Goal: Task Accomplishment & Management: Manage account settings

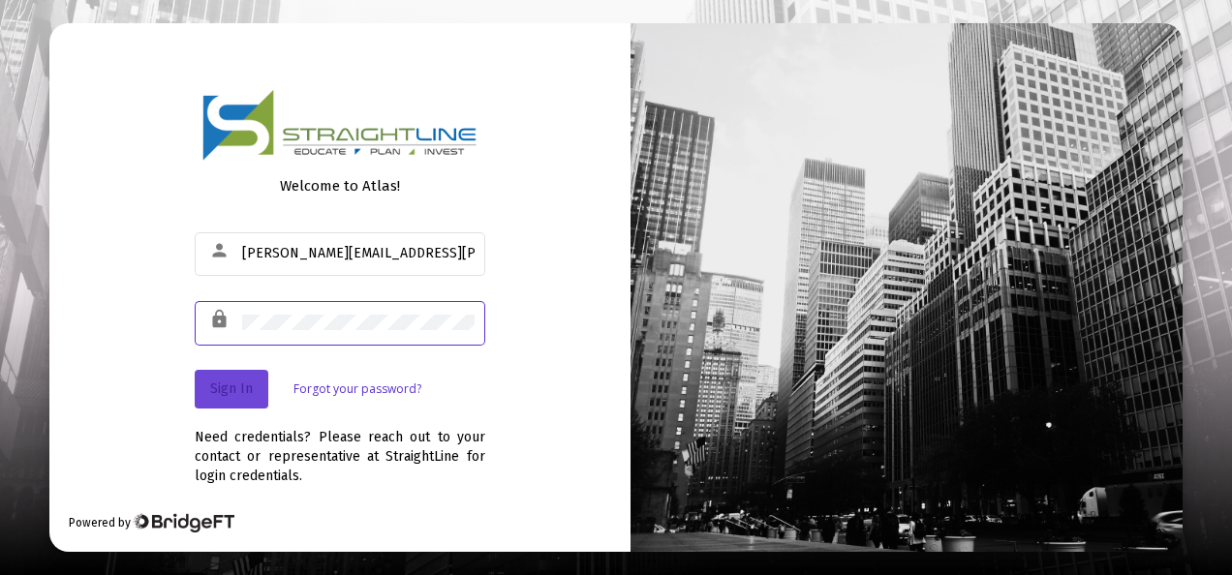
click at [234, 385] on span "Sign In" at bounding box center [231, 389] width 43 height 16
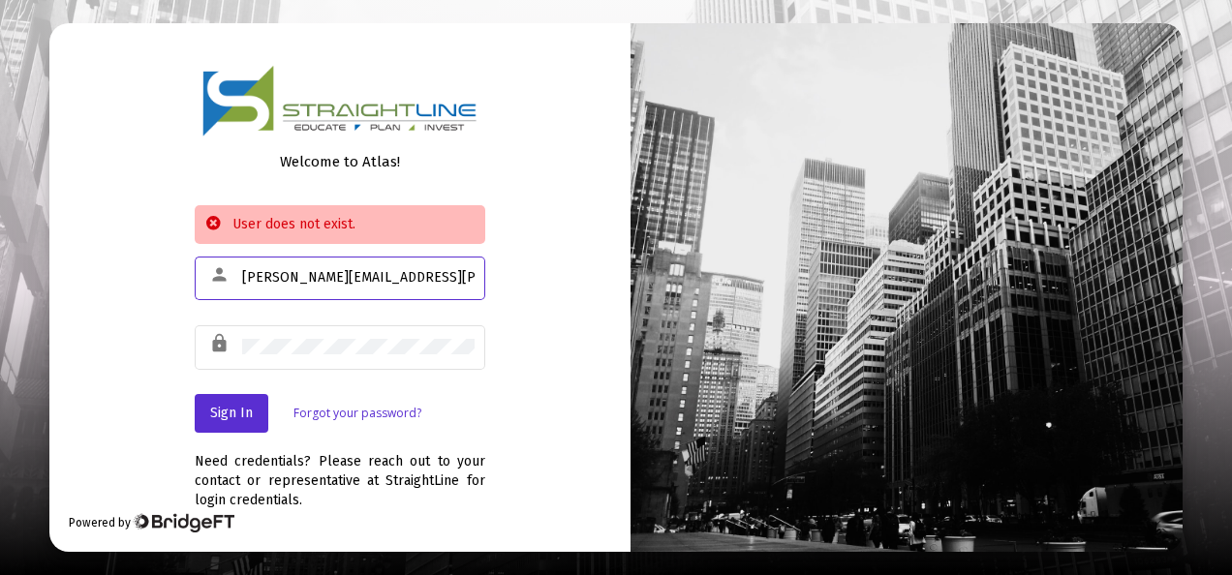
click at [403, 280] on input "[PERSON_NAME][EMAIL_ADDRESS][PERSON_NAME][DOMAIN_NAME]" at bounding box center [358, 277] width 232 height 15
type input "w"
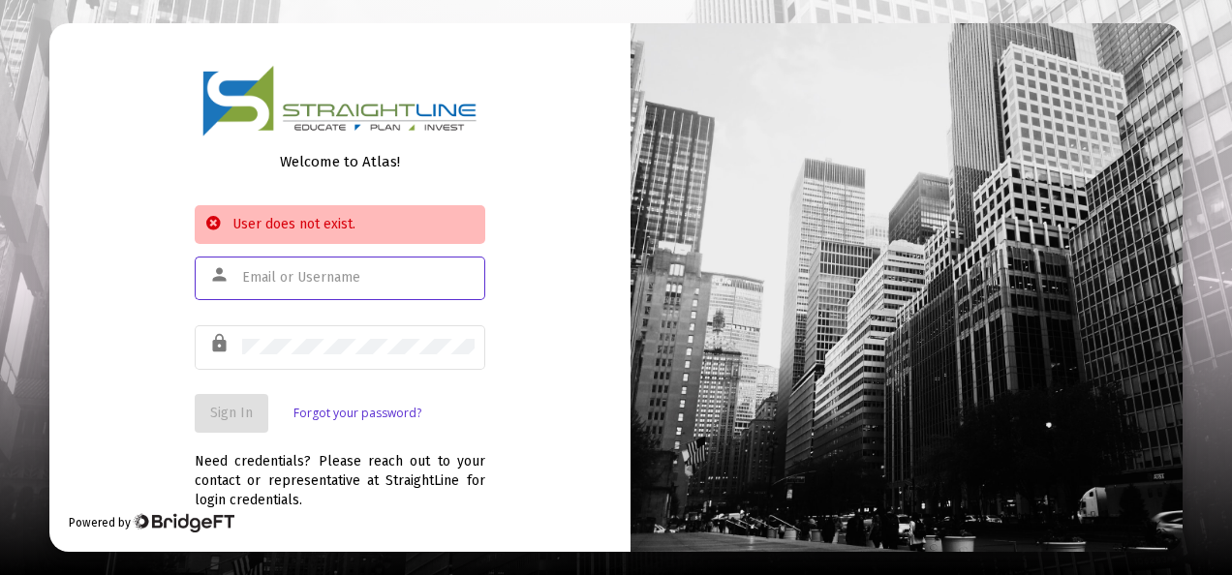
click at [308, 276] on input "text" at bounding box center [358, 277] width 232 height 15
click at [229, 416] on span "Sign In" at bounding box center [231, 413] width 43 height 16
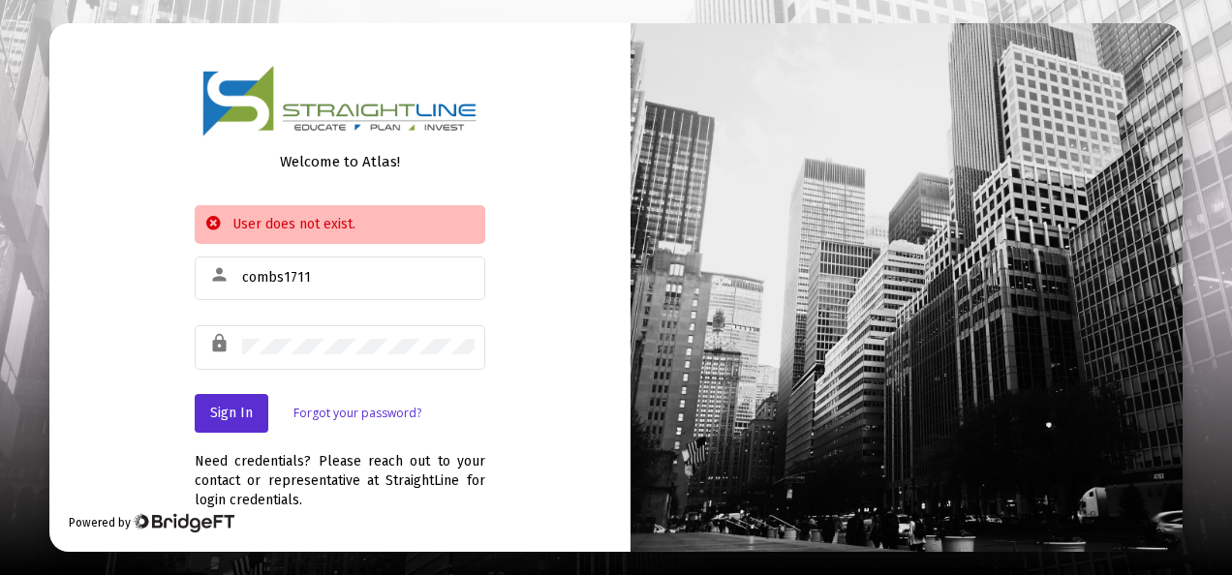
click at [298, 221] on div "User does not exist." at bounding box center [340, 224] width 291 height 39
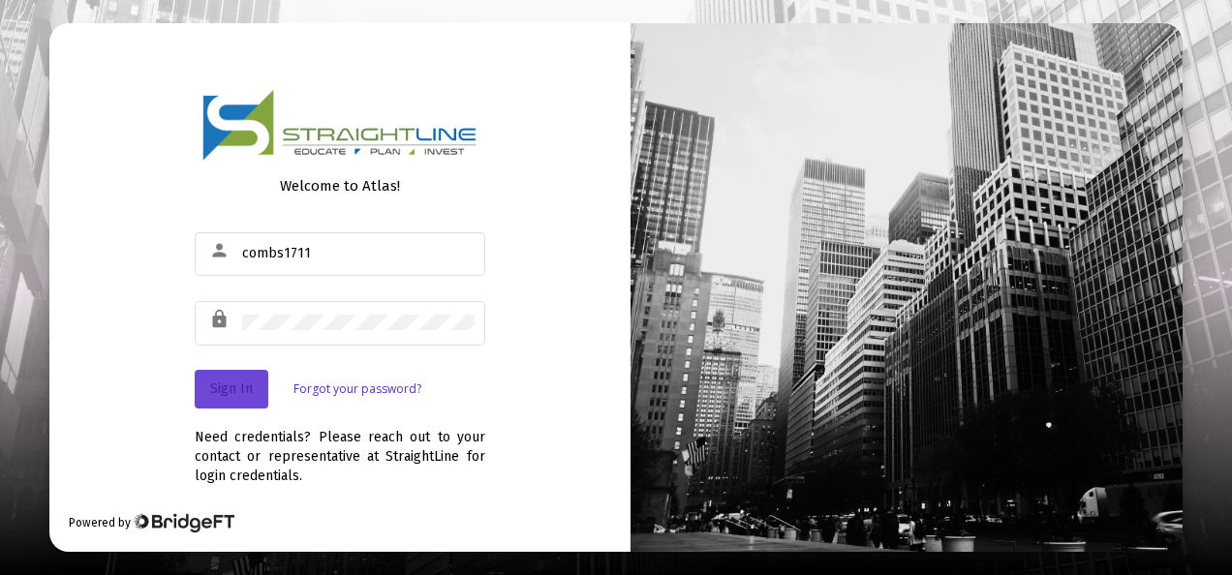
click at [227, 380] on button "Sign In" at bounding box center [232, 389] width 74 height 39
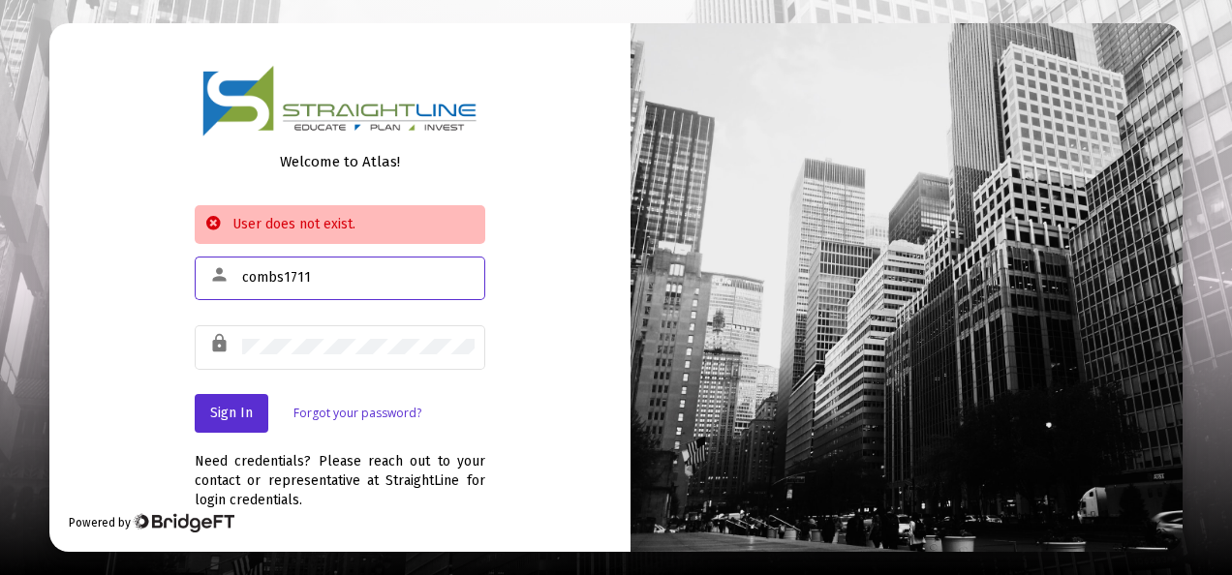
click at [310, 271] on input "combs1711" at bounding box center [358, 277] width 232 height 15
type input "c"
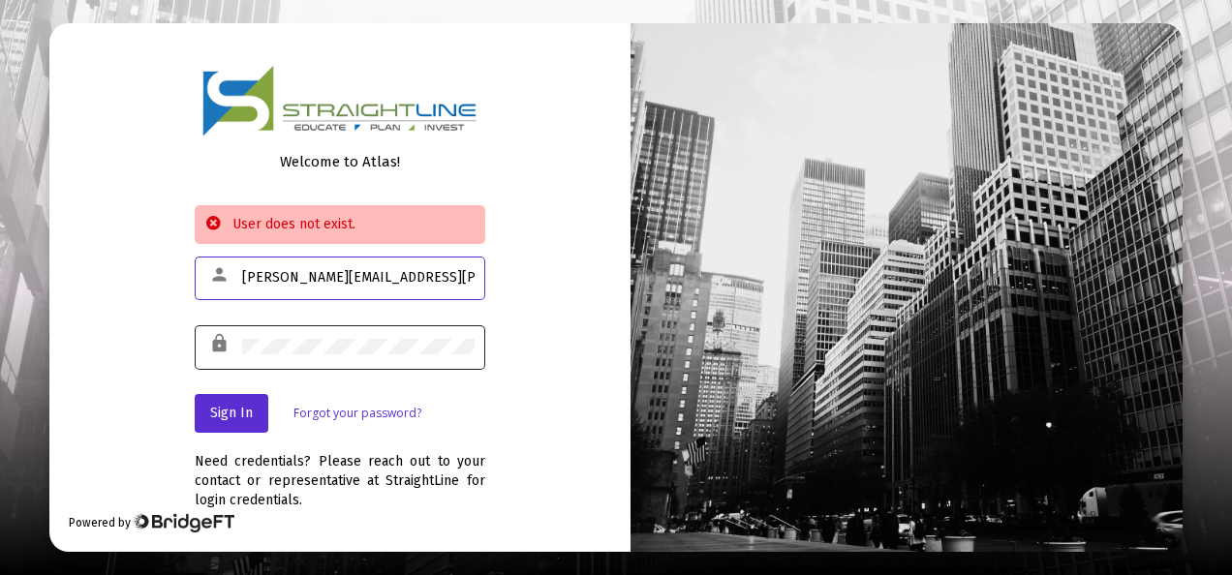
type input "[PERSON_NAME][EMAIL_ADDRESS][PERSON_NAME][DOMAIN_NAME]"
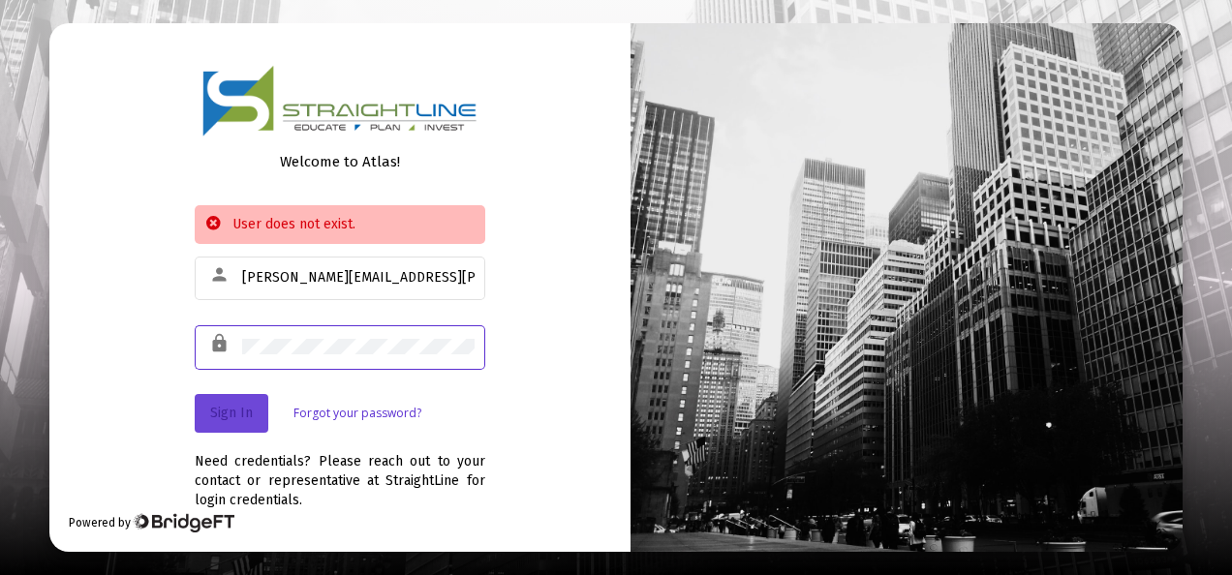
click at [251, 413] on span "Sign In" at bounding box center [231, 413] width 43 height 16
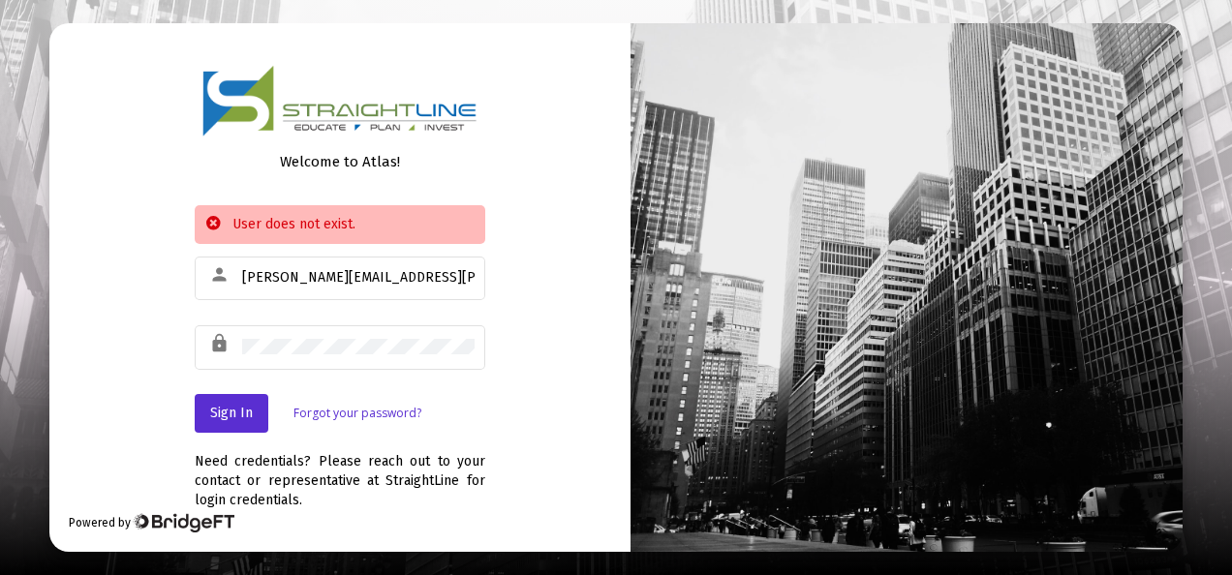
click at [363, 411] on link "Forgot your password?" at bounding box center [357, 413] width 128 height 19
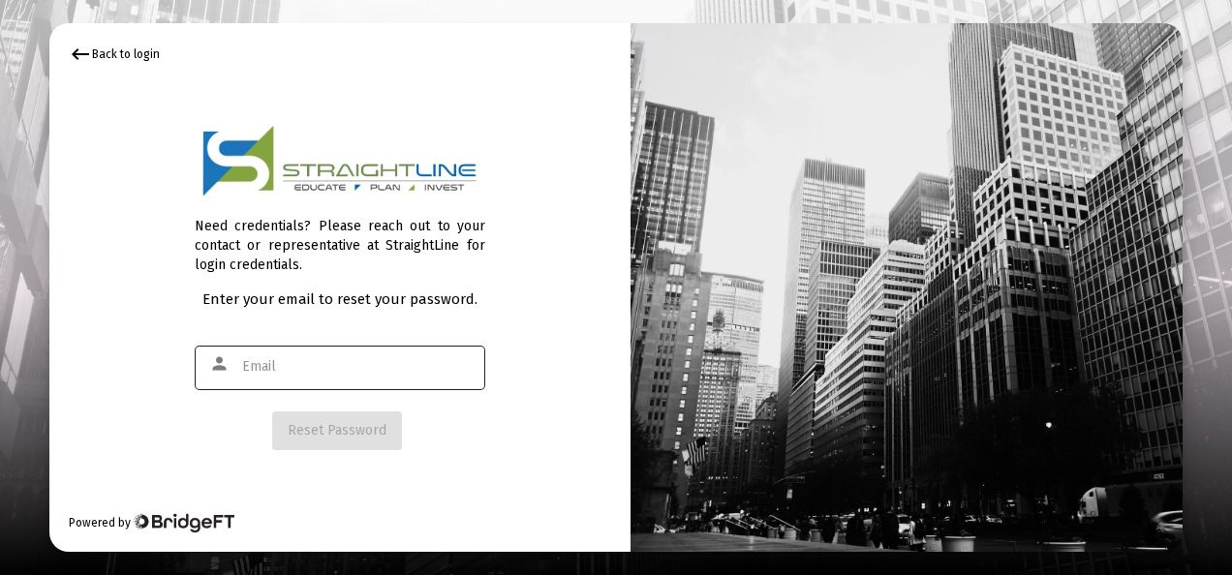
click at [267, 362] on input "text" at bounding box center [358, 366] width 232 height 15
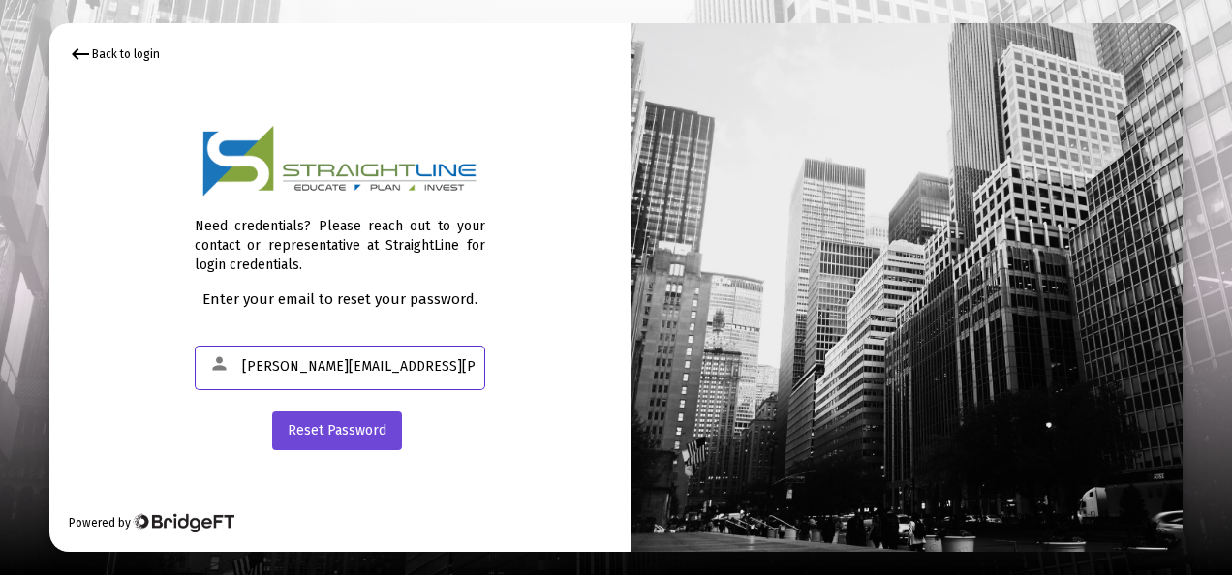
type input "[PERSON_NAME][EMAIL_ADDRESS][PERSON_NAME][DOMAIN_NAME]"
click at [356, 430] on span "Reset Password" at bounding box center [337, 430] width 99 height 16
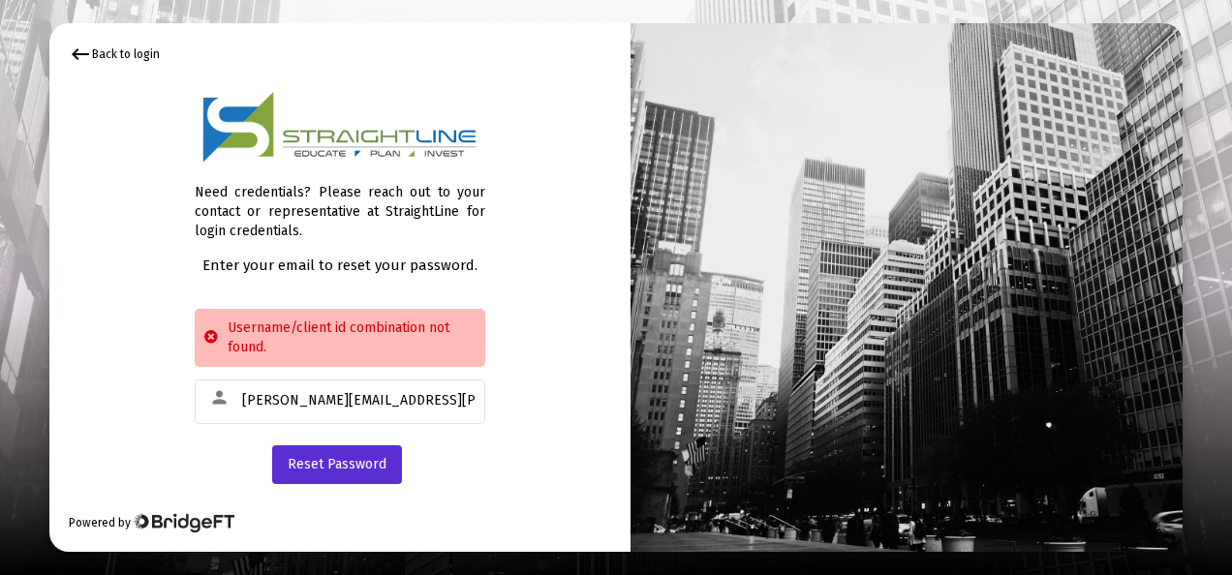
click at [107, 49] on div "keyboard_backspace Back to login" at bounding box center [114, 54] width 91 height 23
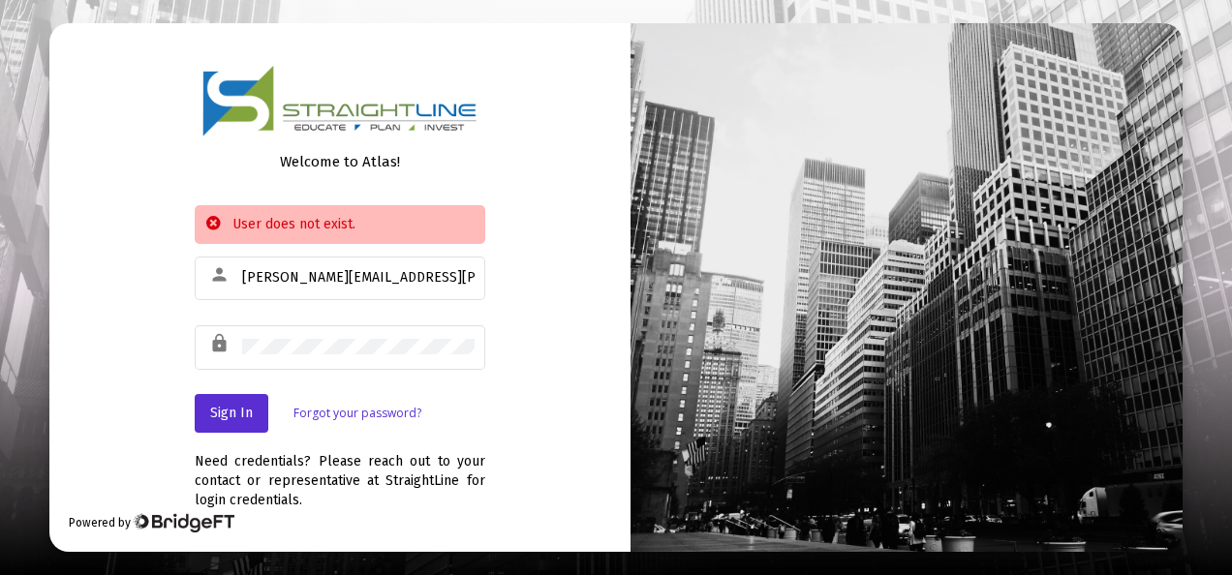
click at [721, 271] on div at bounding box center [907, 287] width 552 height 529
click at [314, 219] on div "User does not exist." at bounding box center [340, 224] width 291 height 39
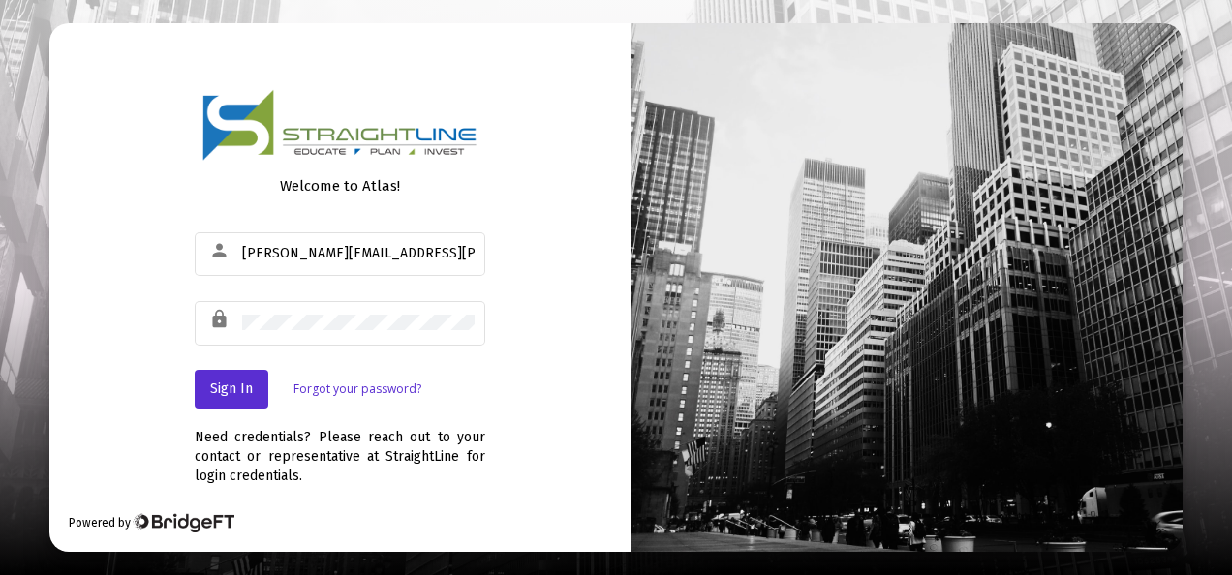
click at [719, 221] on div at bounding box center [907, 287] width 552 height 529
